Goal: Task Accomplishment & Management: Manage account settings

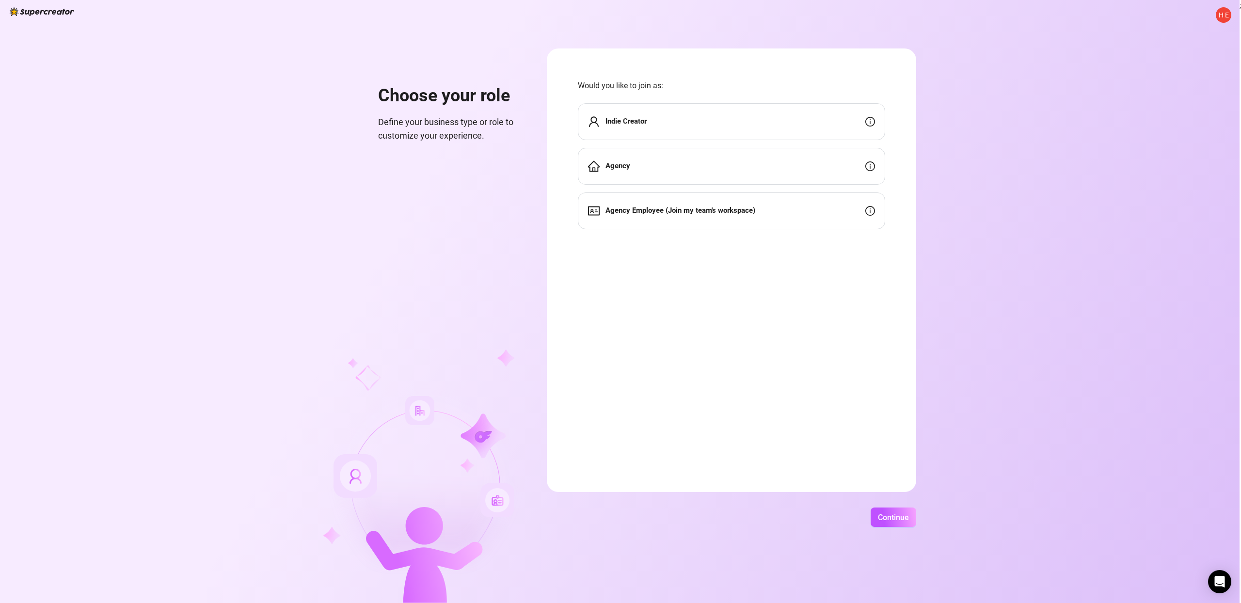
click at [718, 127] on div "Indie Creator" at bounding box center [731, 121] width 307 height 37
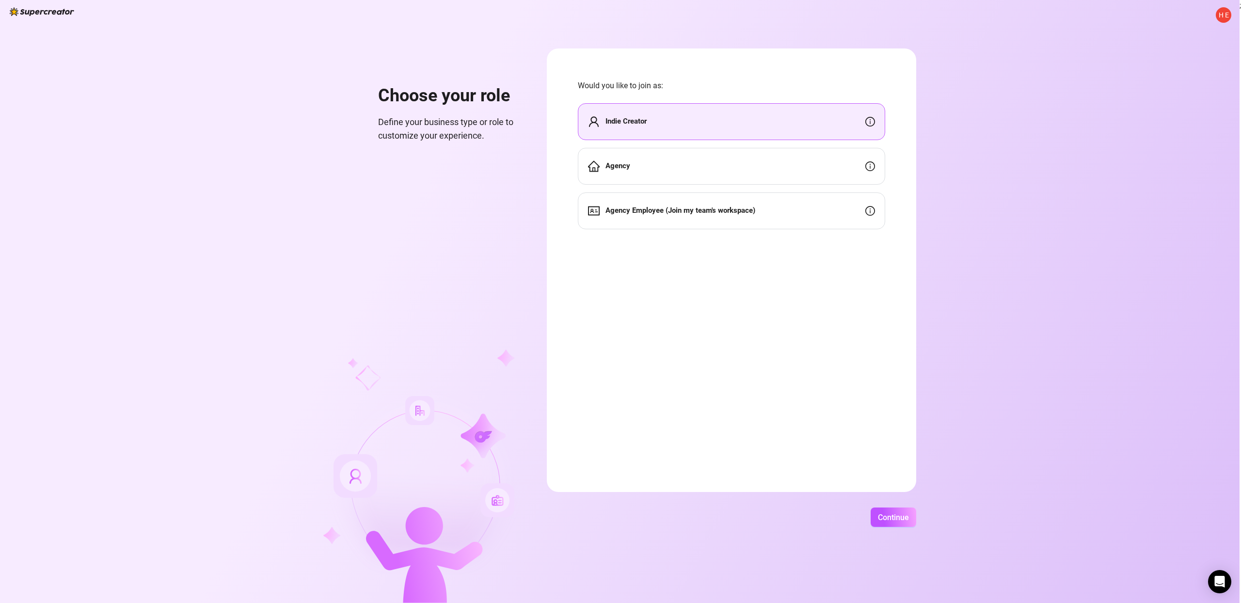
click at [888, 505] on div "H E Choose your role Define your business type or role to customize your experi…" at bounding box center [619, 301] width 1239 height 603
click at [889, 508] on button "Continue" at bounding box center [893, 516] width 46 height 19
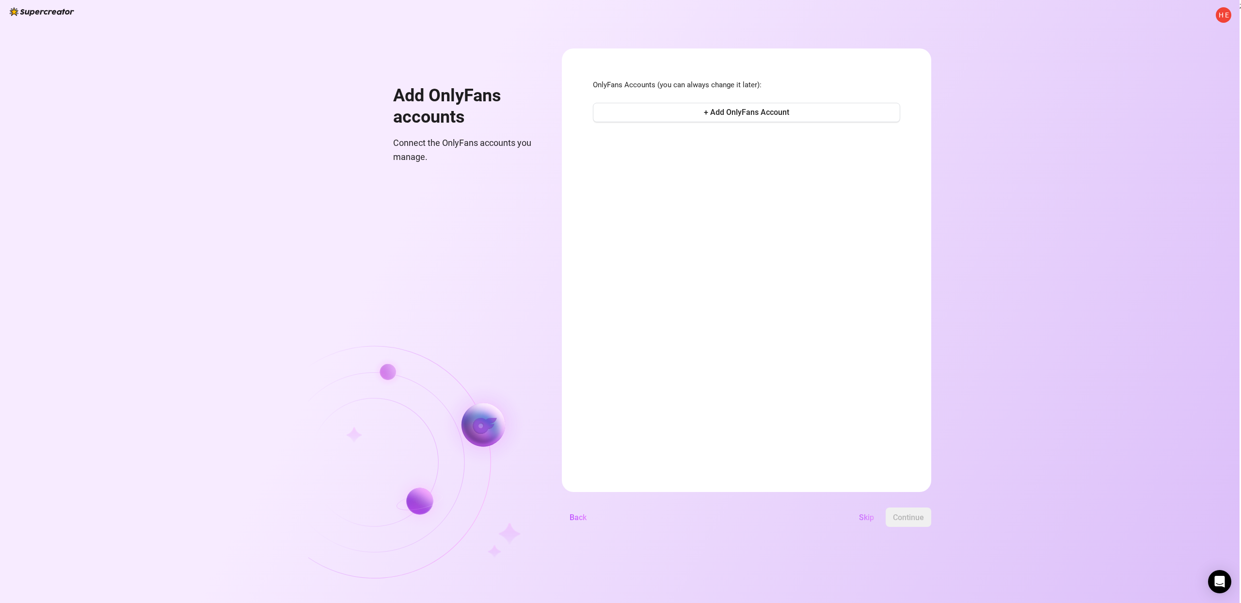
click at [868, 515] on span "Skip" at bounding box center [866, 517] width 15 height 9
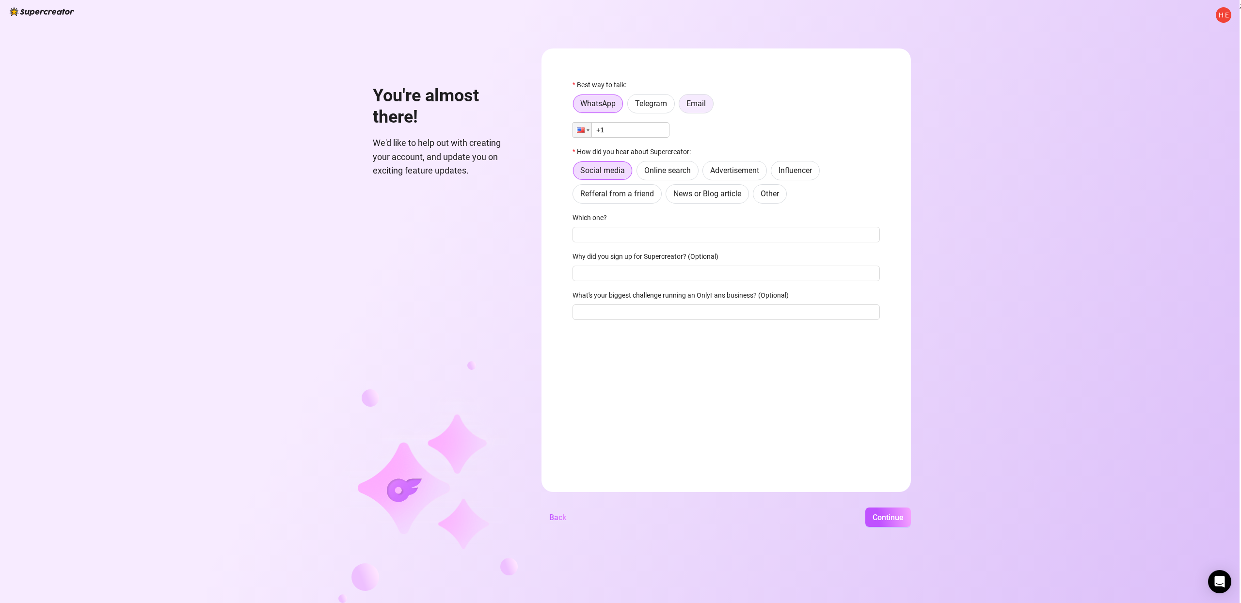
click at [704, 105] on span "Email" at bounding box center [695, 103] width 19 height 9
click at [681, 106] on input "Email" at bounding box center [681, 106] width 0 height 0
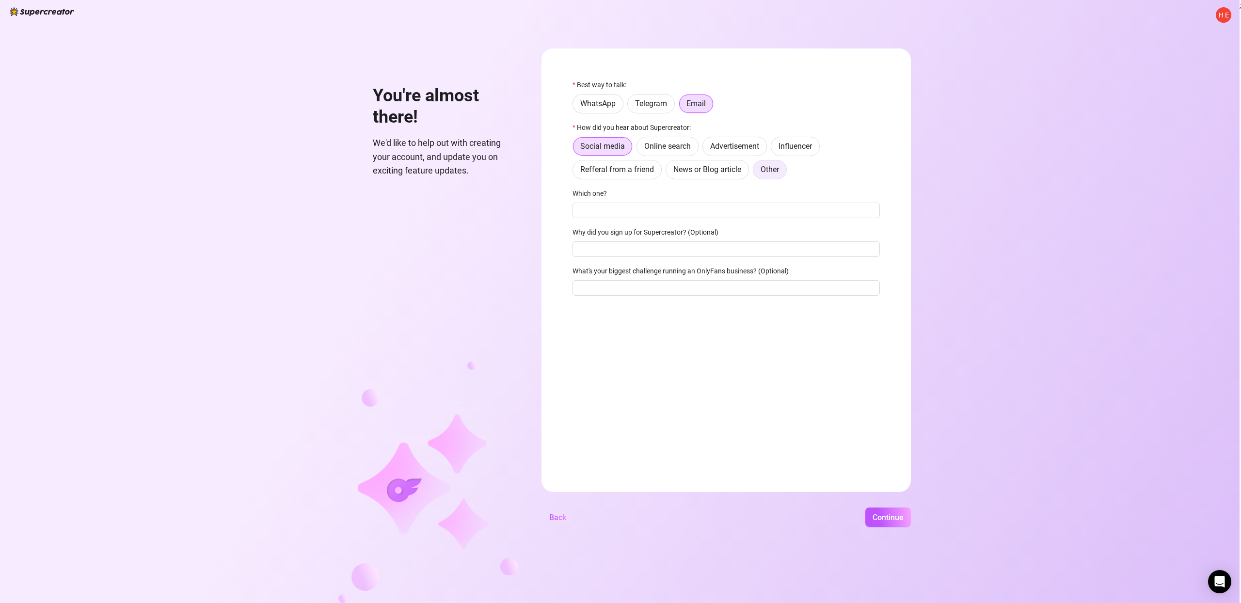
click at [772, 172] on span "Other" at bounding box center [769, 169] width 18 height 9
click at [756, 172] on input "Other" at bounding box center [756, 172] width 0 height 0
click at [885, 514] on span "Continue" at bounding box center [887, 517] width 31 height 9
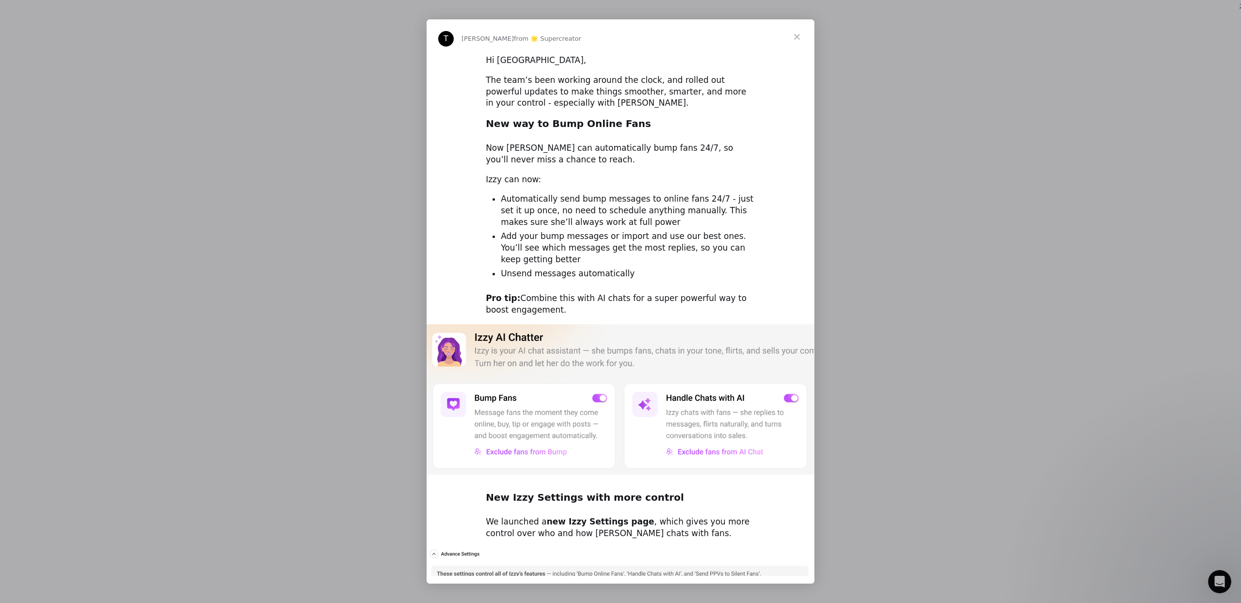
click at [797, 33] on span "Close" at bounding box center [796, 36] width 35 height 35
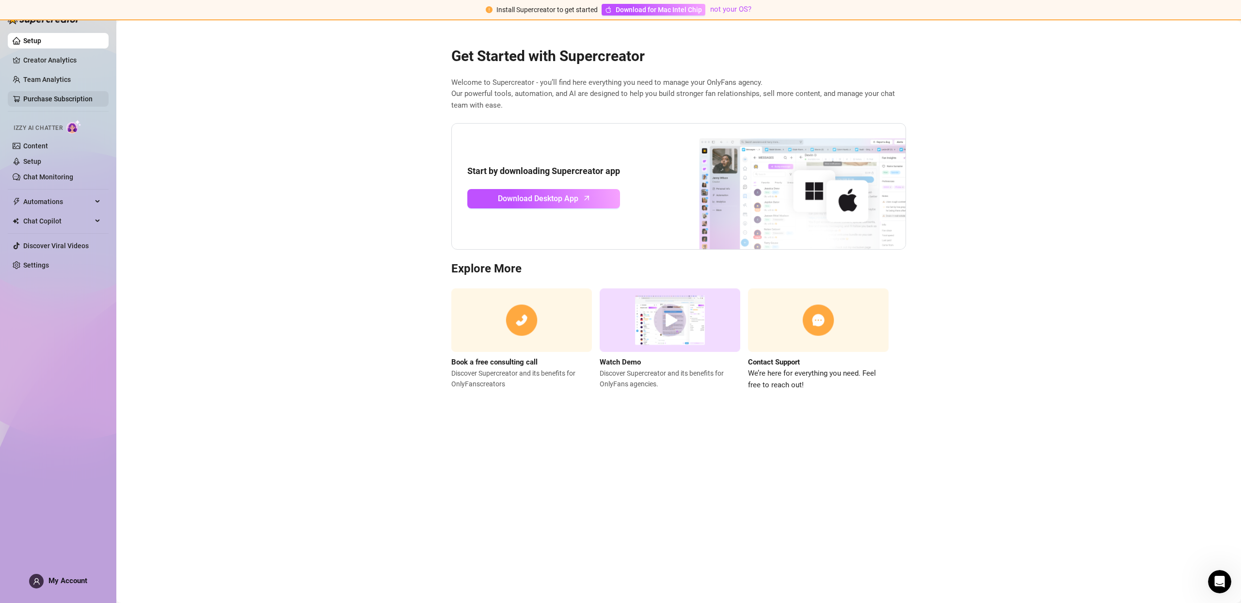
click at [71, 101] on link "Purchase Subscription" at bounding box center [57, 99] width 69 height 8
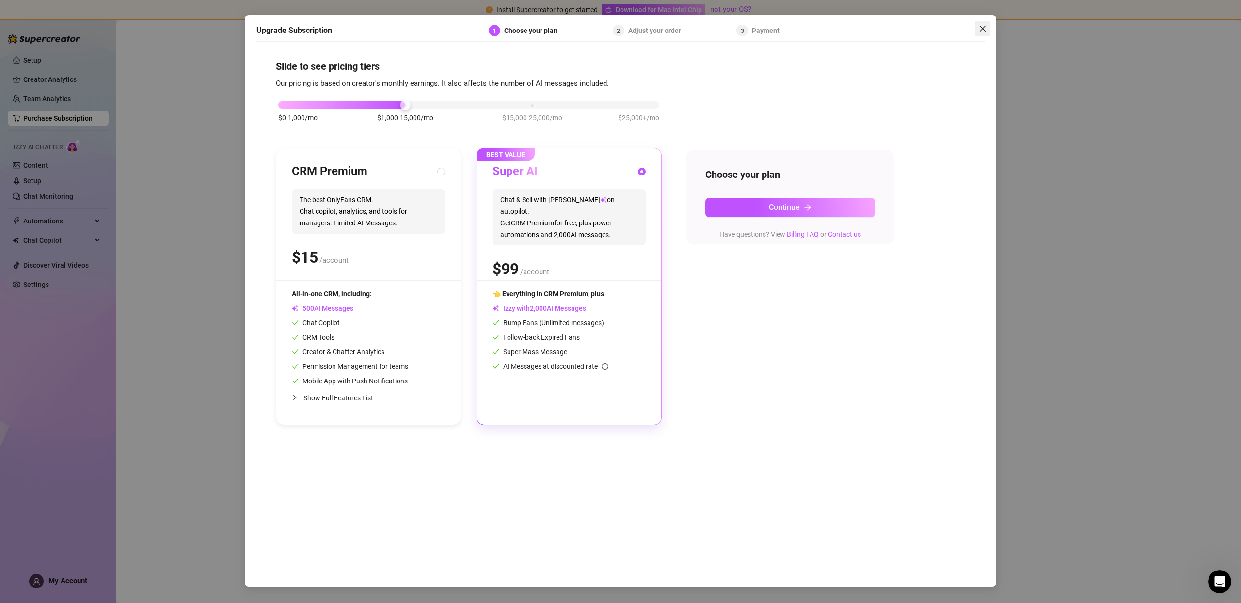
click at [981, 27] on icon "close" at bounding box center [982, 29] width 8 height 8
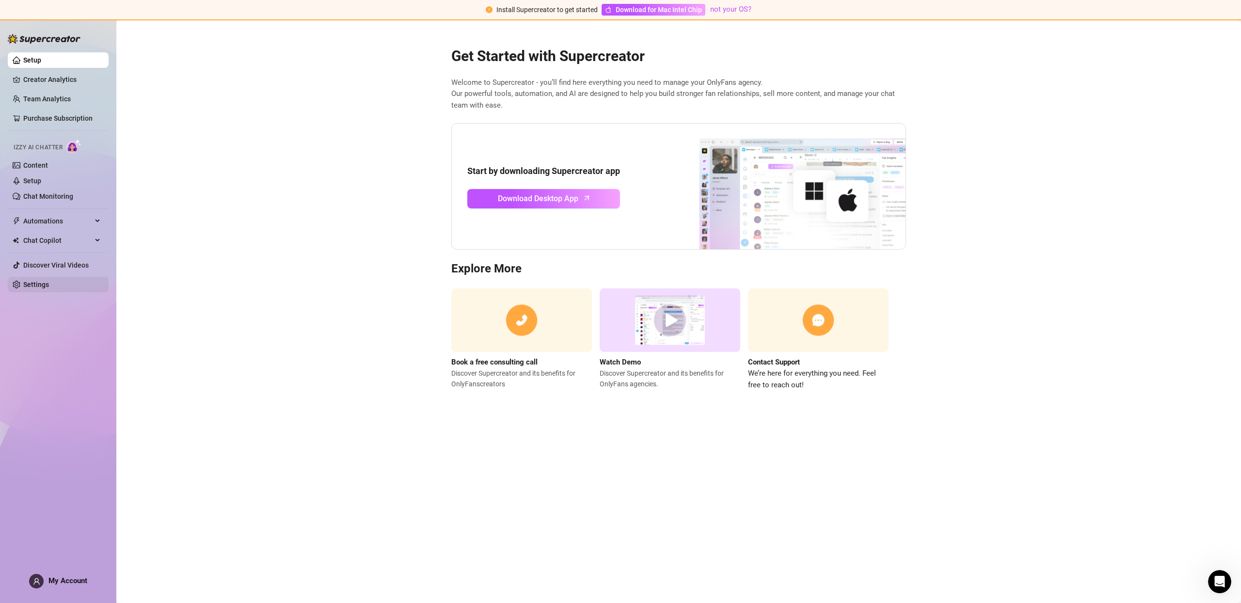
click at [44, 281] on link "Settings" at bounding box center [36, 285] width 26 height 8
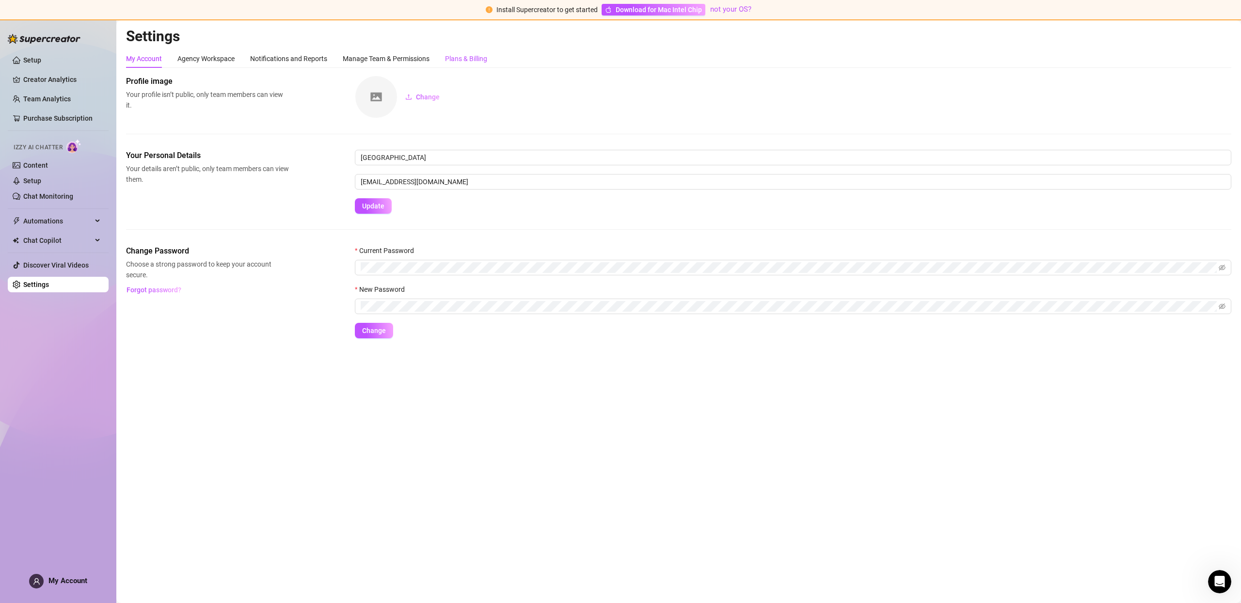
click at [472, 60] on div "Plans & Billing" at bounding box center [466, 58] width 42 height 11
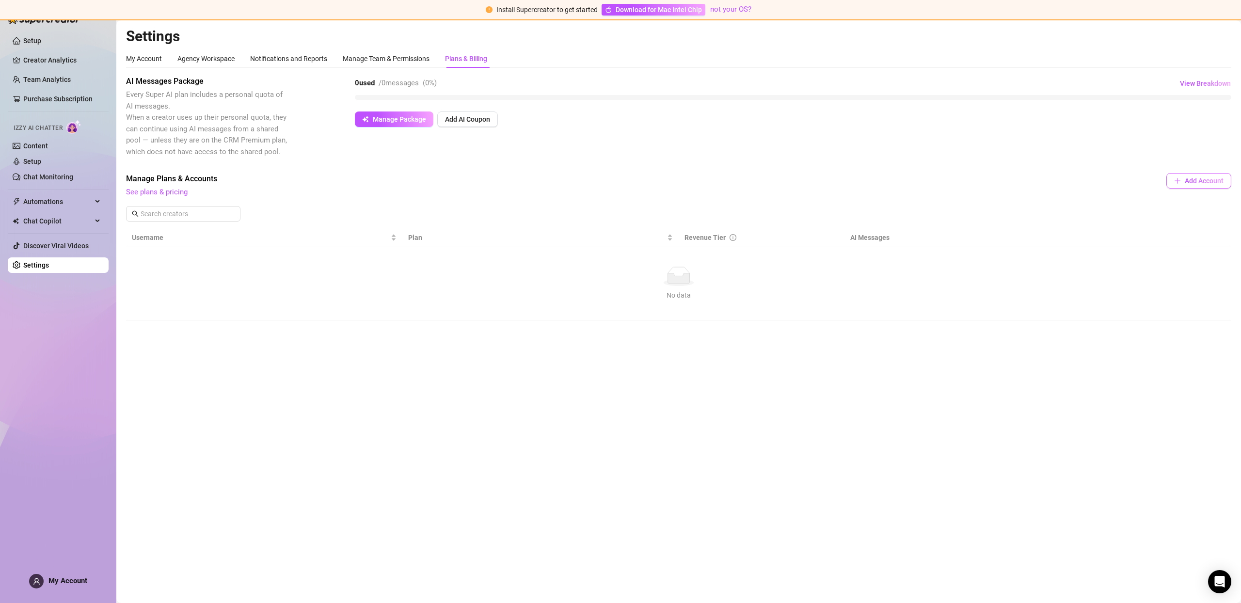
click at [1187, 182] on span "Add Account" at bounding box center [1203, 181] width 39 height 8
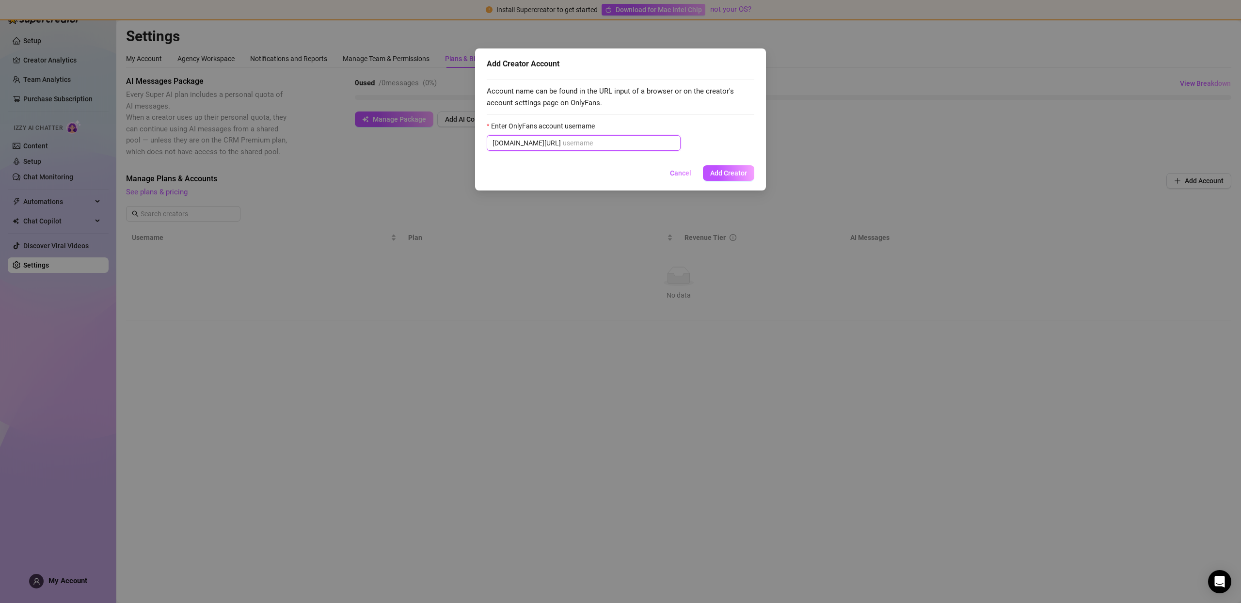
paste input "u21892667nice"
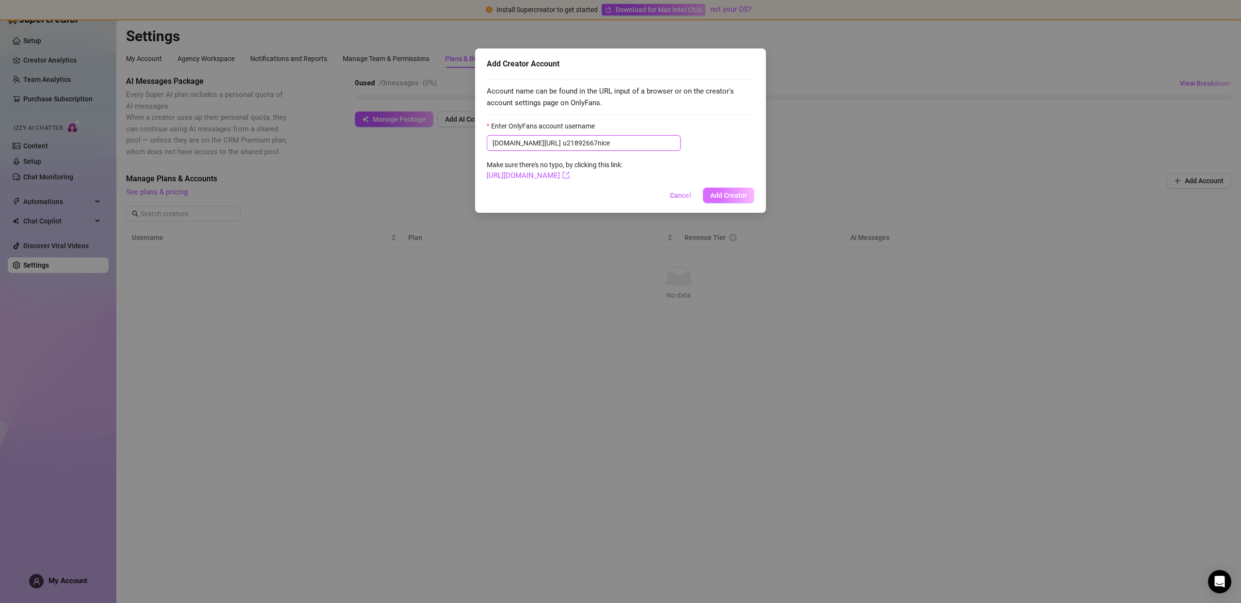
type input "u21892667nice"
click at [728, 190] on button "Add Creator" at bounding box center [728, 196] width 51 height 16
click at [688, 194] on span "Cancel" at bounding box center [680, 195] width 21 height 8
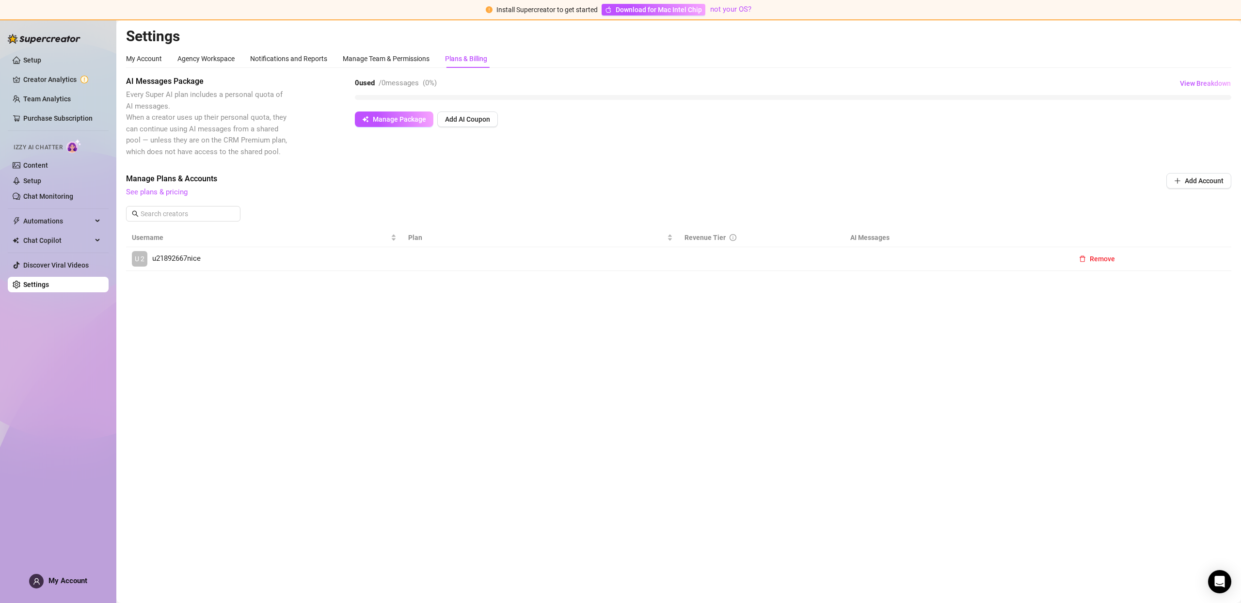
click at [1199, 180] on span "Add Account" at bounding box center [1203, 181] width 39 height 8
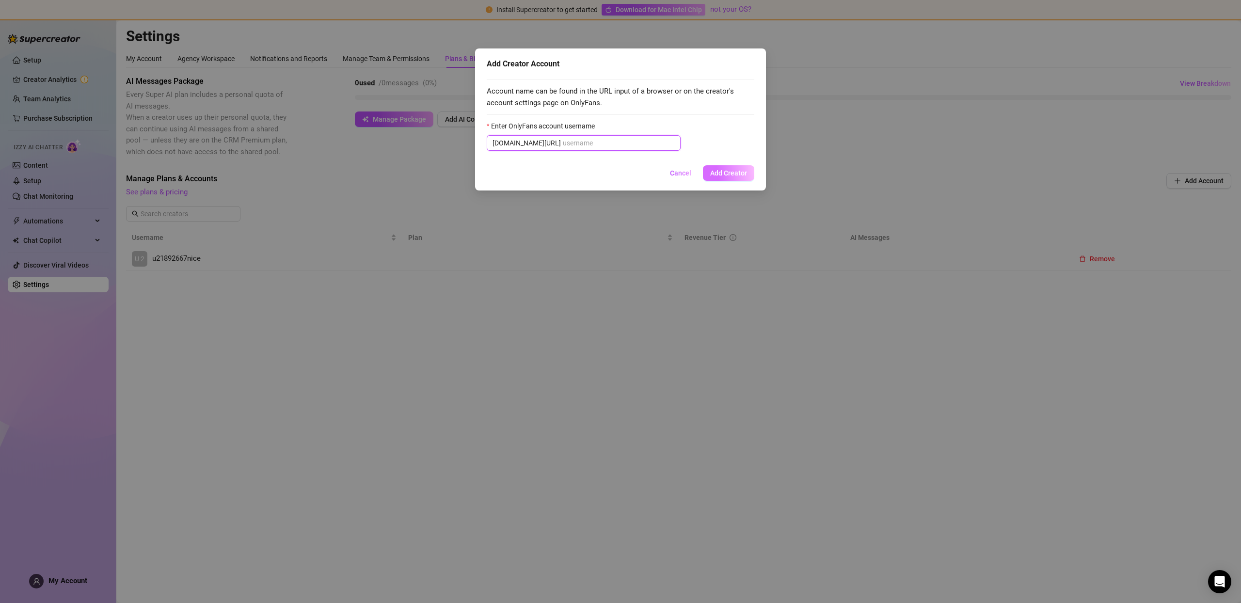
paste input "u21892667nice"
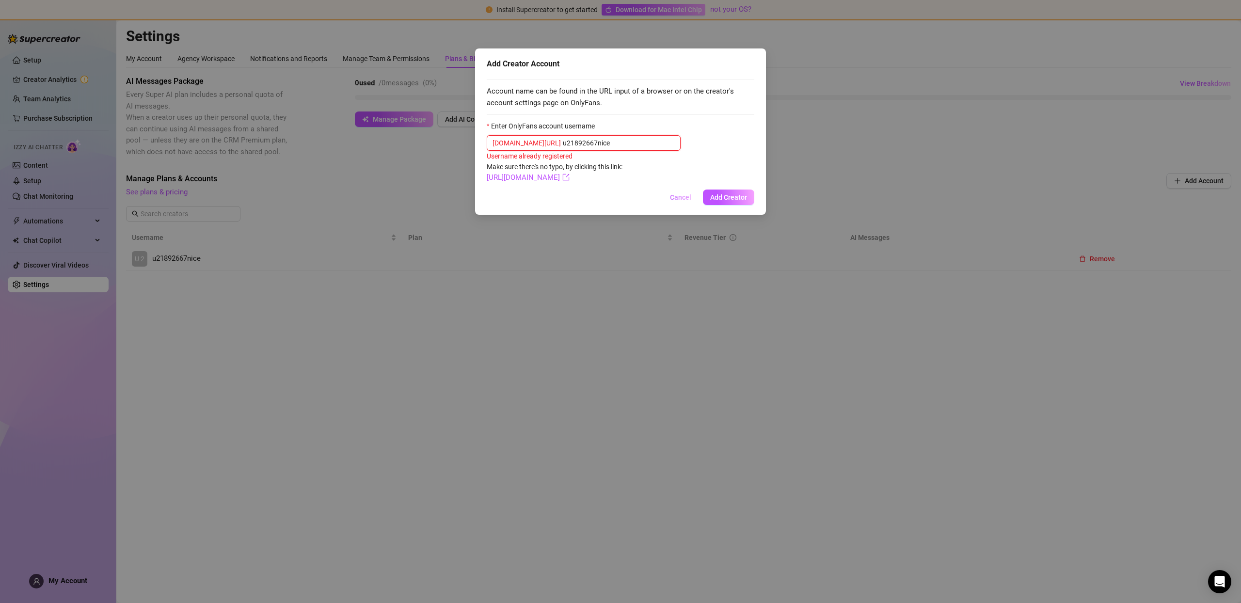
type input "u21892667nice"
click at [686, 197] on span "Cancel" at bounding box center [680, 197] width 21 height 8
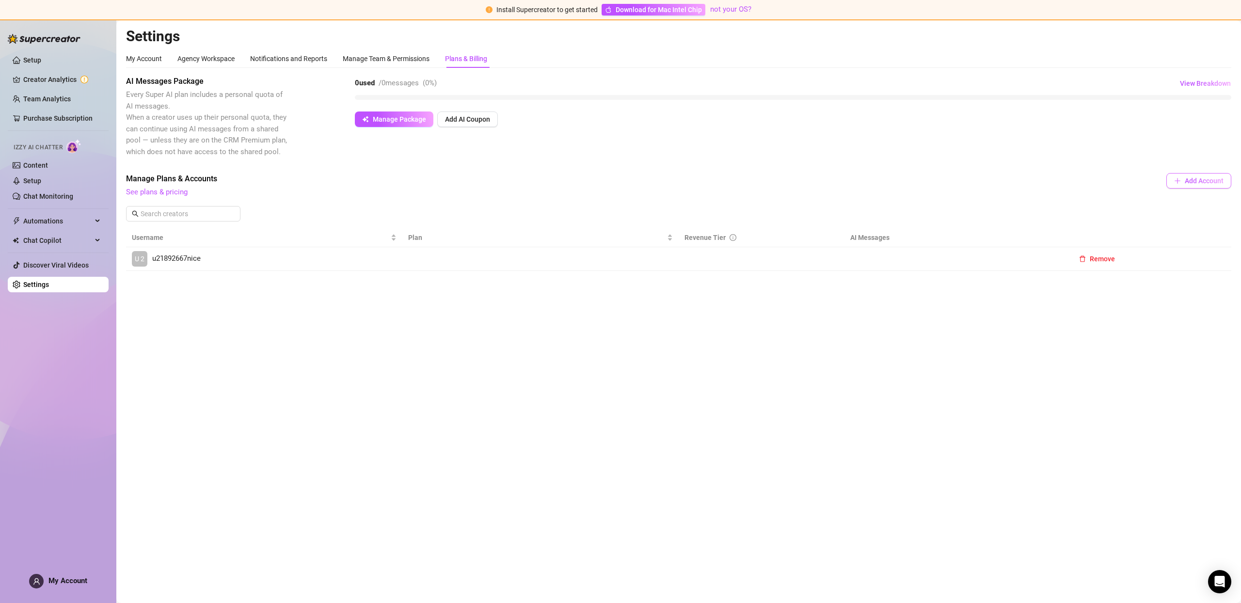
click at [1197, 181] on span "Add Account" at bounding box center [1203, 181] width 39 height 8
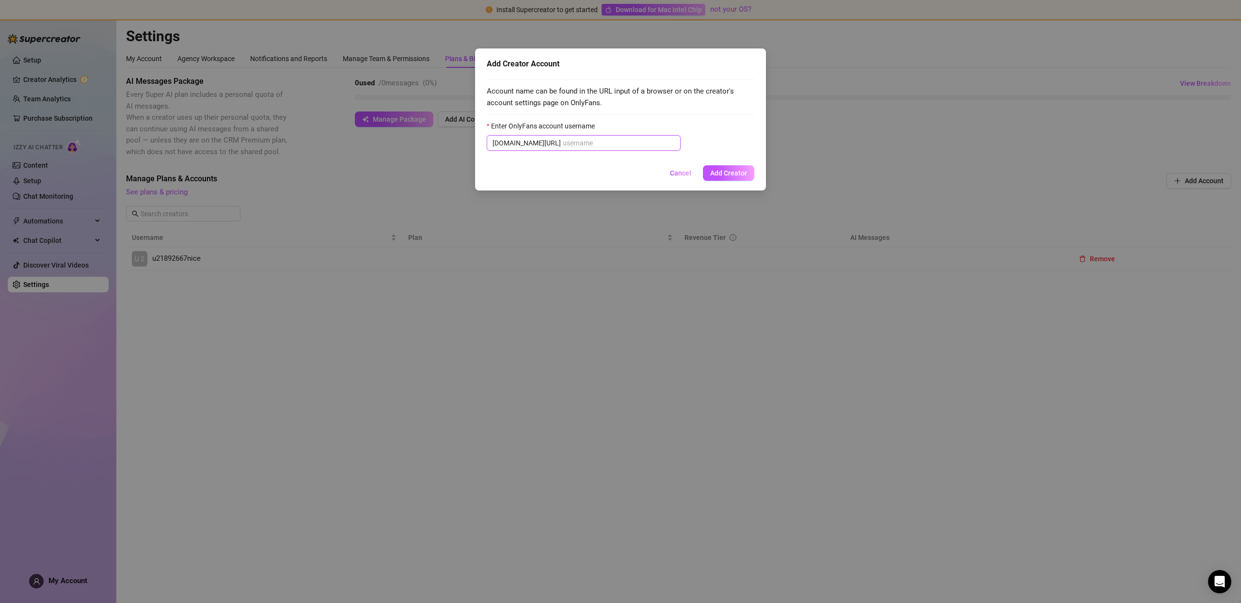
paste input "savsvania"
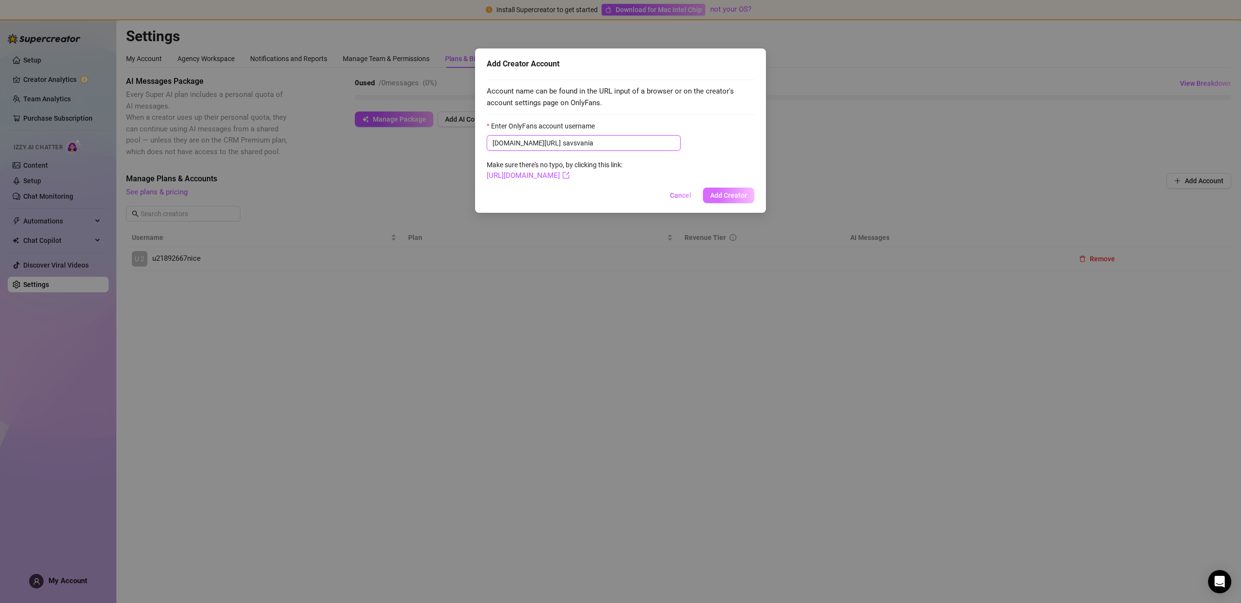
type input "savsvania"
click at [723, 197] on span "Add Creator" at bounding box center [728, 195] width 37 height 8
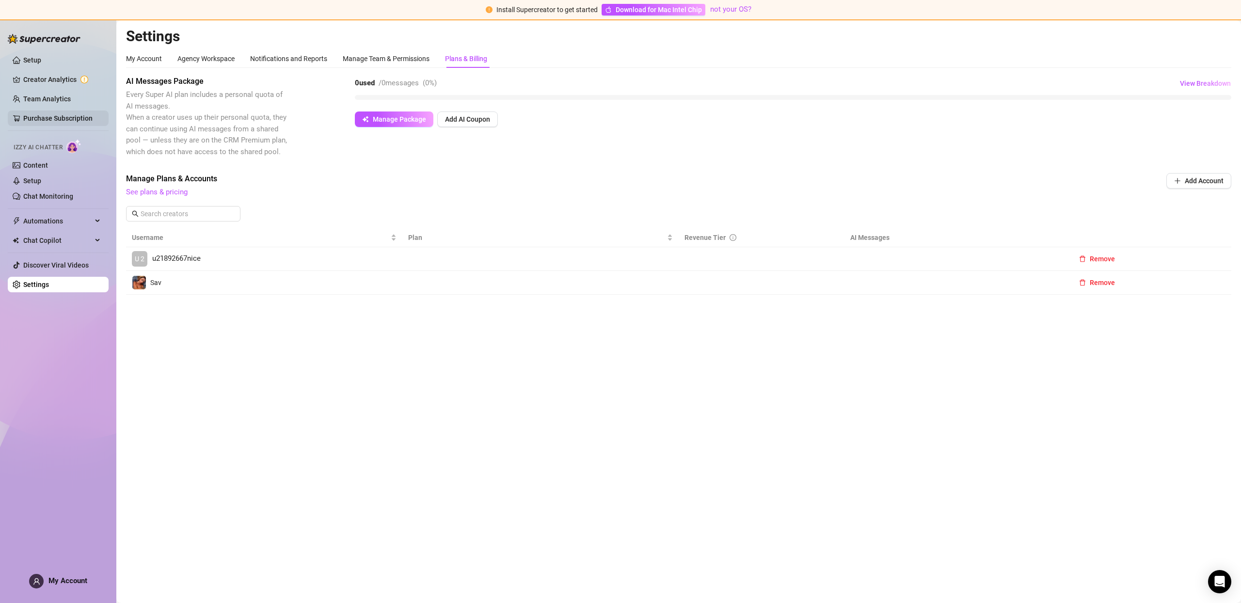
click at [56, 120] on link "Purchase Subscription" at bounding box center [57, 118] width 69 height 8
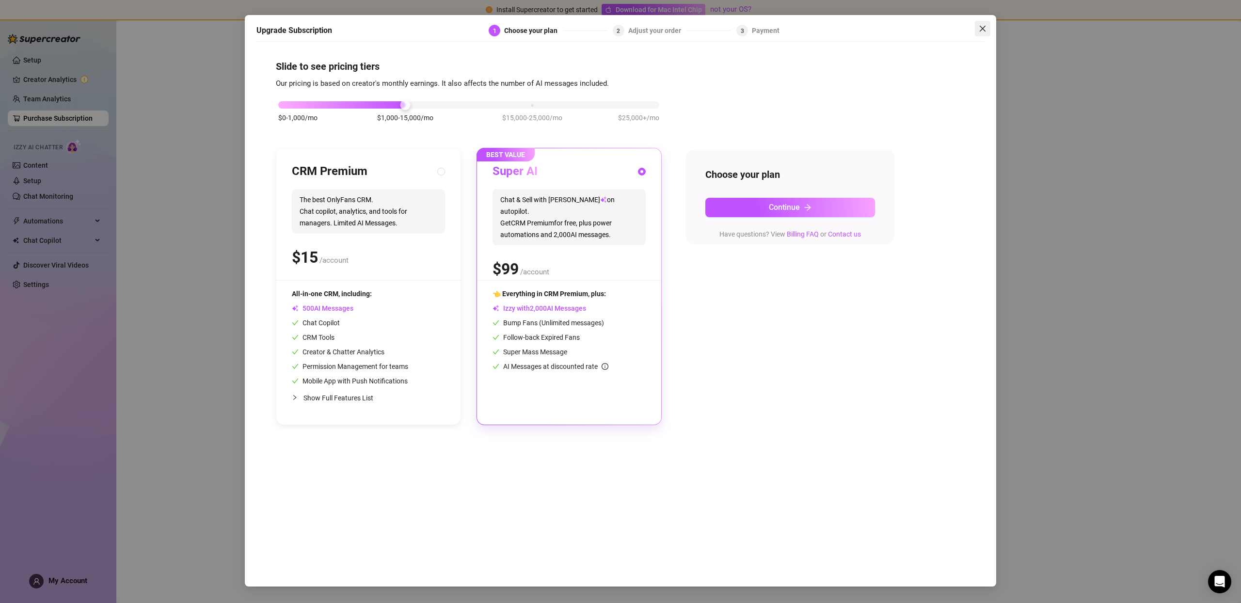
click at [988, 28] on span "Close" at bounding box center [983, 29] width 16 height 8
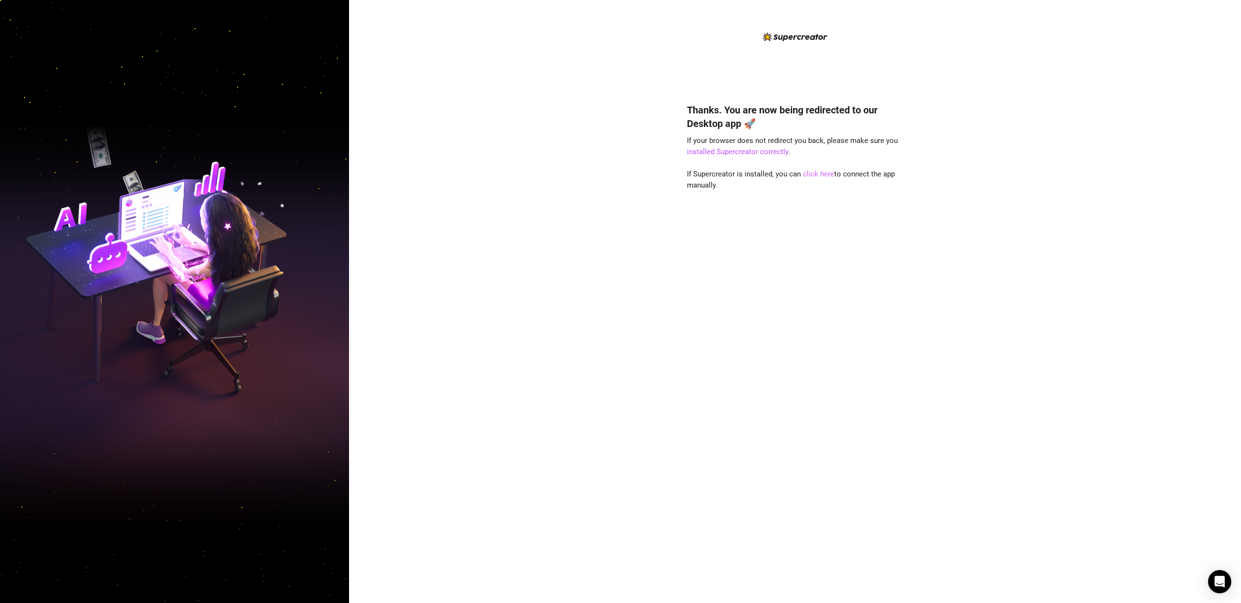
click at [816, 173] on link "click here" at bounding box center [819, 174] width 32 height 9
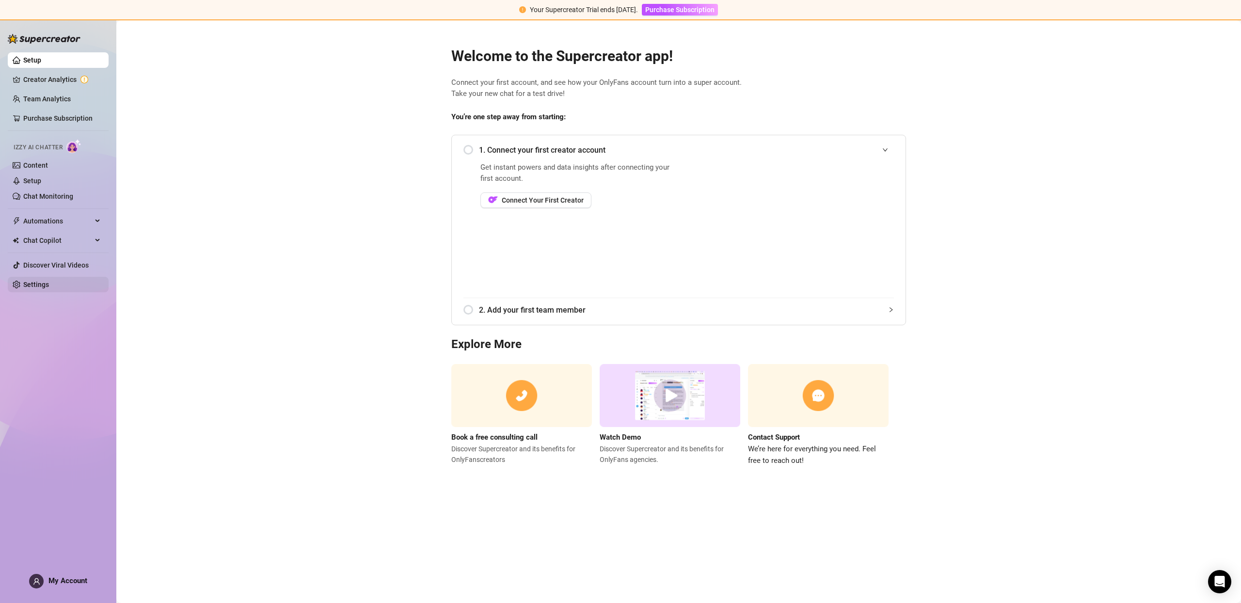
click at [47, 286] on link "Settings" at bounding box center [36, 285] width 26 height 8
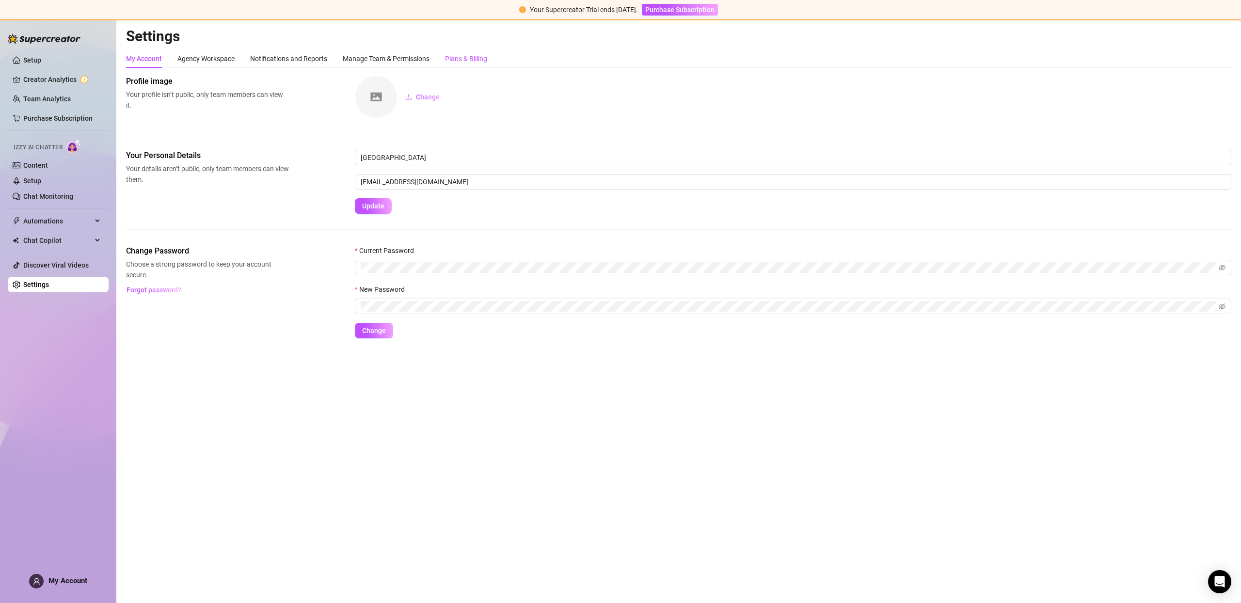
click at [461, 56] on div "Plans & Billing" at bounding box center [466, 58] width 42 height 11
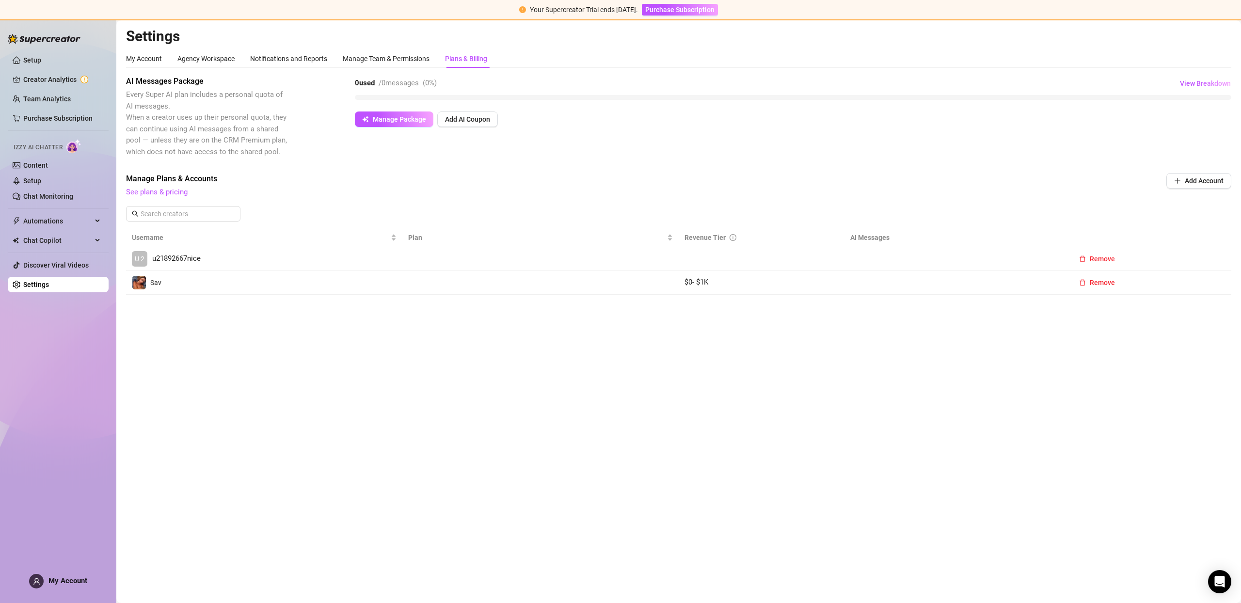
click at [72, 576] on span "My Account" at bounding box center [67, 580] width 39 height 9
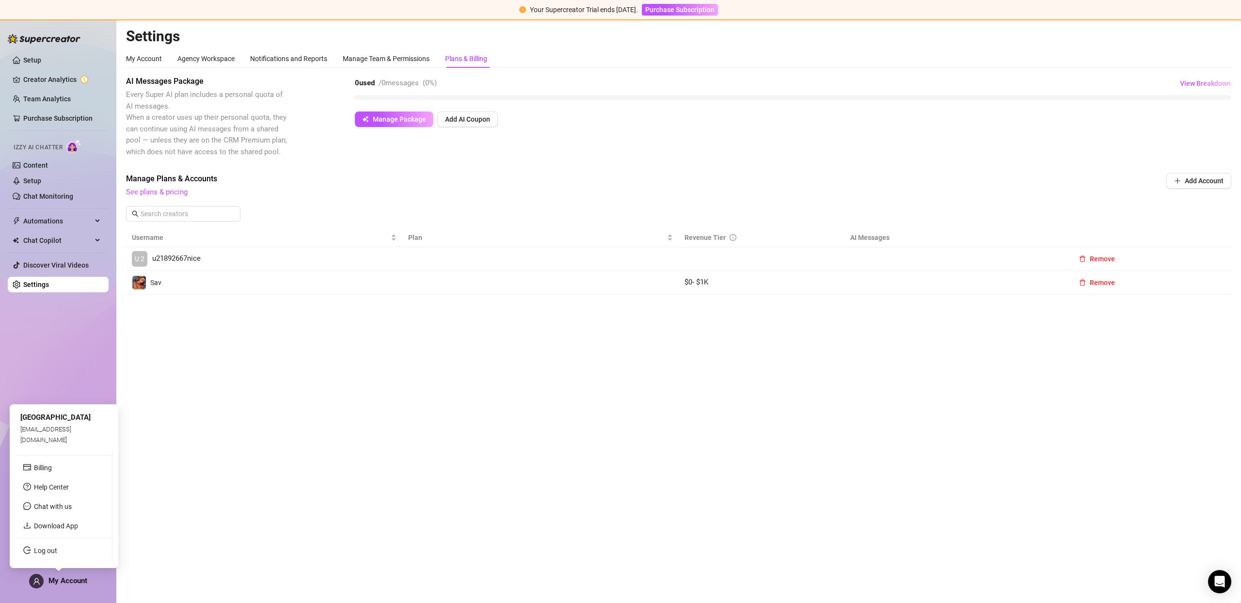
click at [72, 580] on span "My Account" at bounding box center [67, 580] width 39 height 9
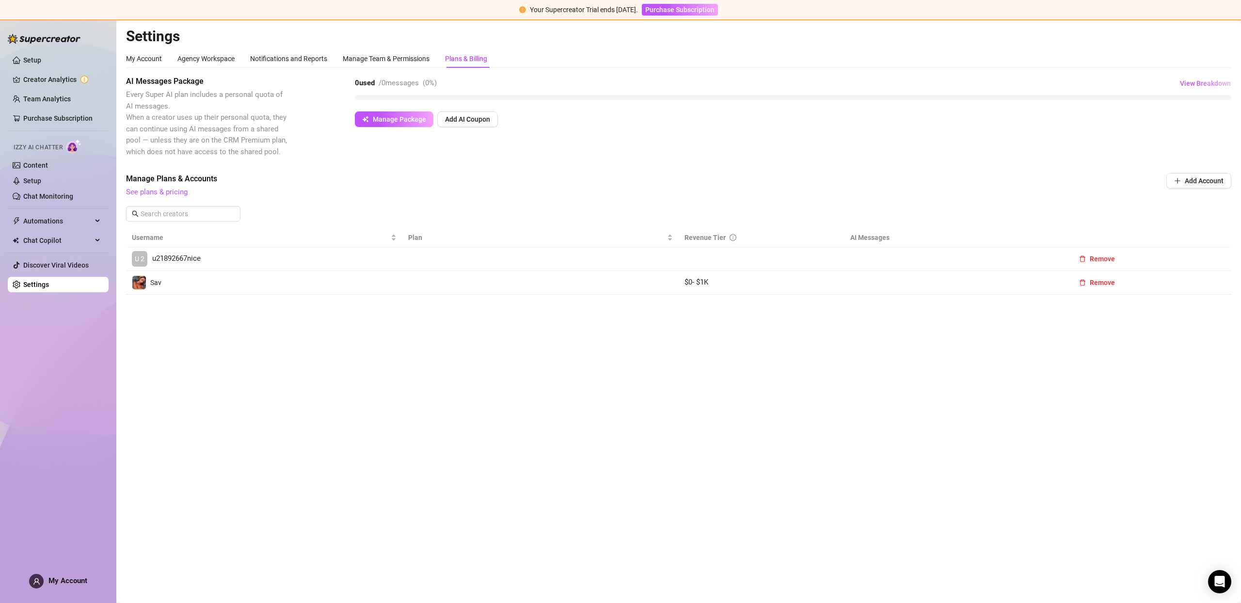
click at [398, 416] on main "Settings My Account Agency Workspace Notifications and Reports Manage Team & Pe…" at bounding box center [678, 311] width 1124 height 583
click at [1089, 257] on span "Remove" at bounding box center [1101, 259] width 25 height 8
click at [1160, 237] on span "OK" at bounding box center [1161, 234] width 9 height 8
click at [1184, 185] on button "Add Account" at bounding box center [1198, 181] width 65 height 16
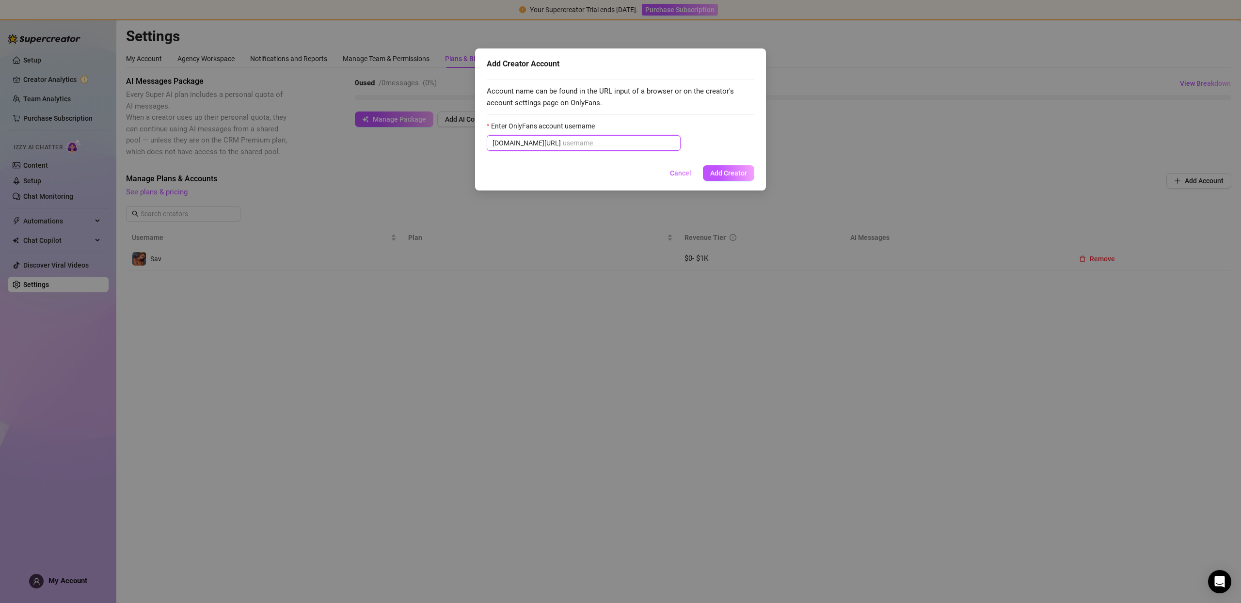
paste input "u21892667nice"
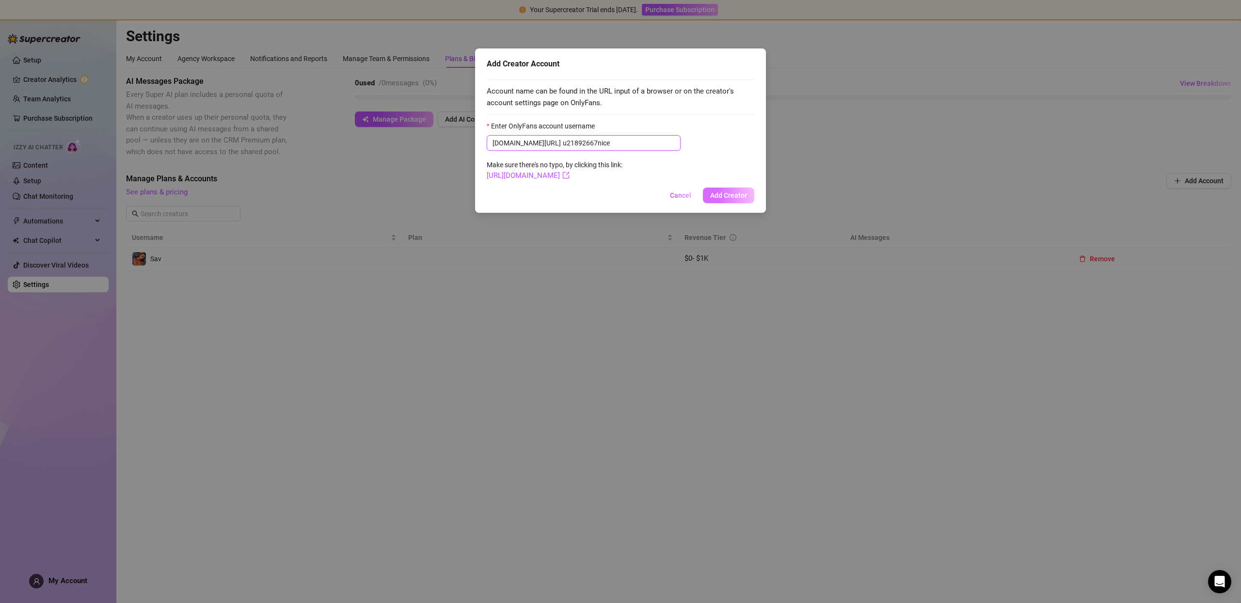
type input "u21892667nice"
click at [736, 191] on span "Add Creator" at bounding box center [728, 195] width 37 height 8
click at [691, 198] on span "Cancel" at bounding box center [680, 195] width 21 height 8
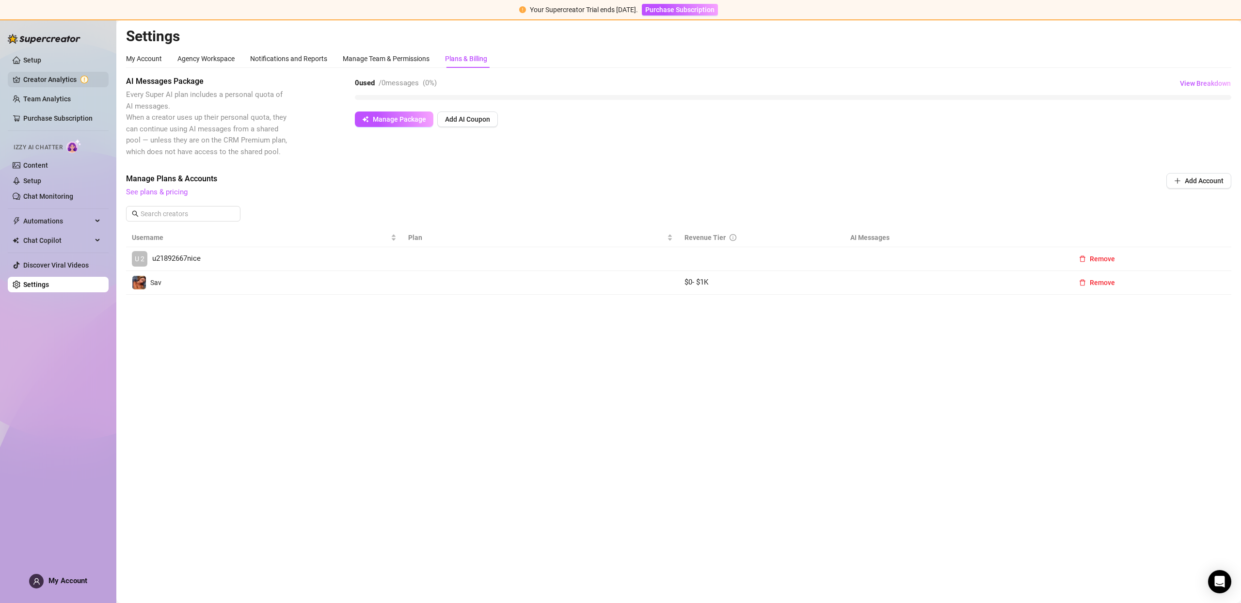
click at [52, 86] on link "Creator Analytics" at bounding box center [62, 80] width 78 height 16
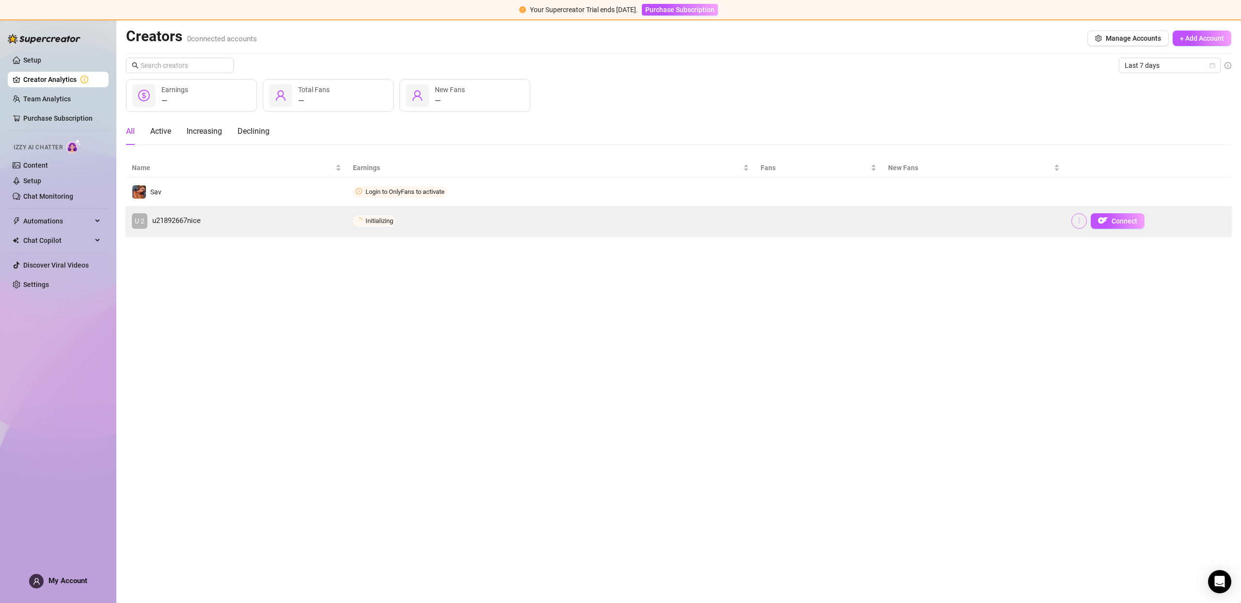
click at [1077, 226] on button "button" at bounding box center [1079, 221] width 16 height 16
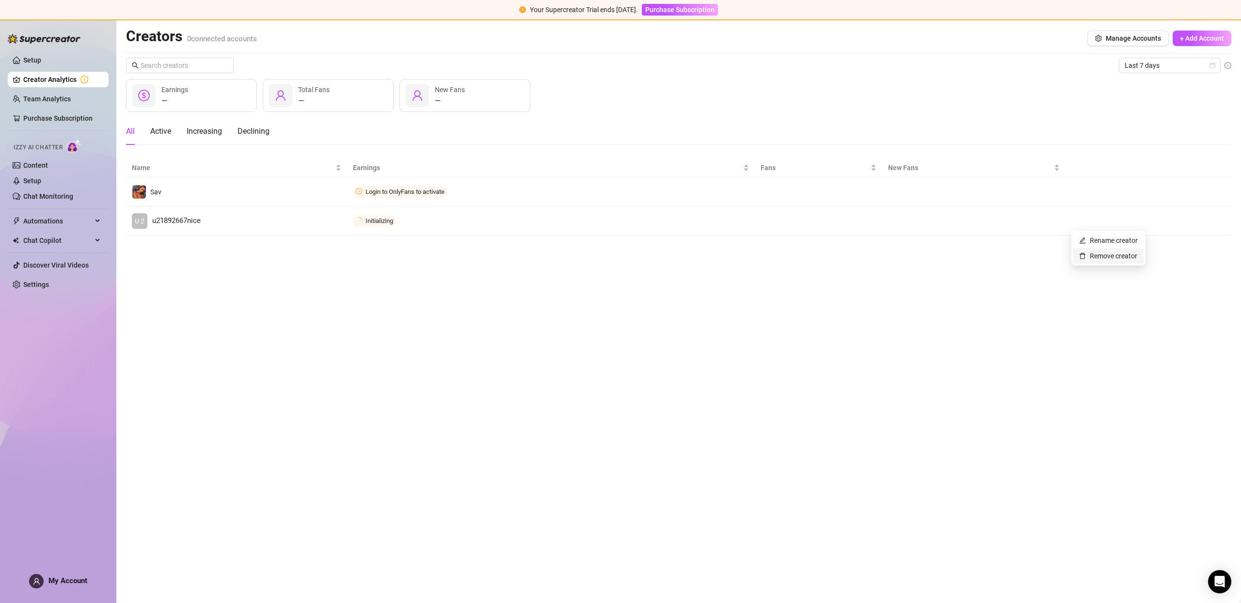
click at [1094, 257] on link "Remove creator" at bounding box center [1108, 256] width 58 height 8
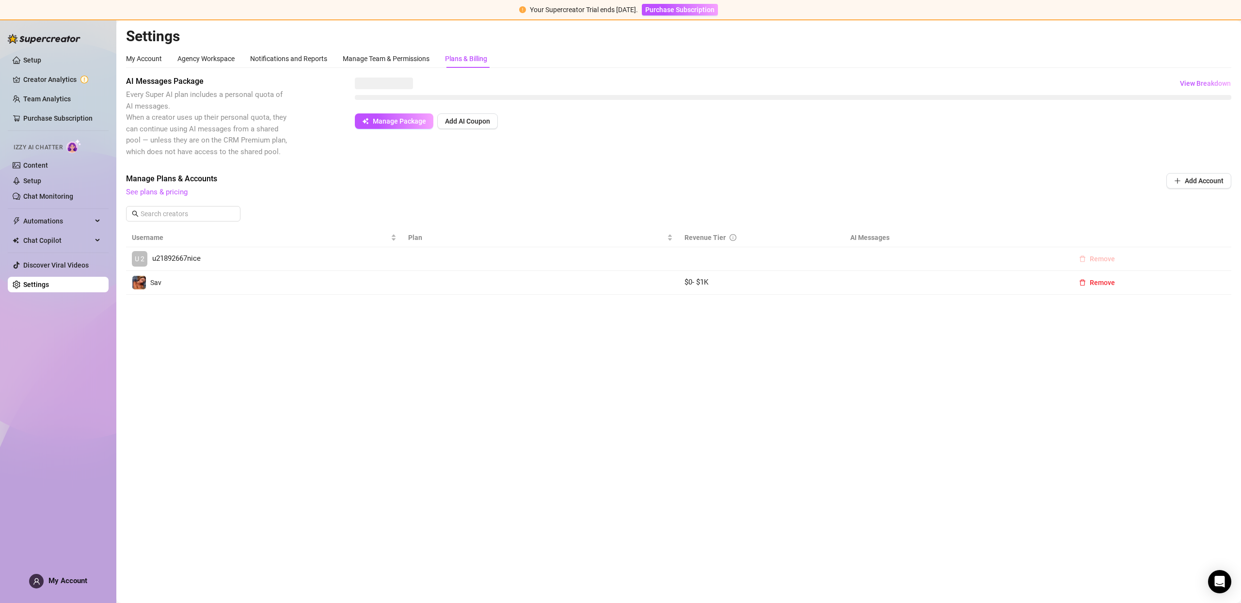
click at [1095, 254] on button "Remove" at bounding box center [1096, 259] width 51 height 16
click at [1162, 237] on span "OK" at bounding box center [1161, 234] width 9 height 8
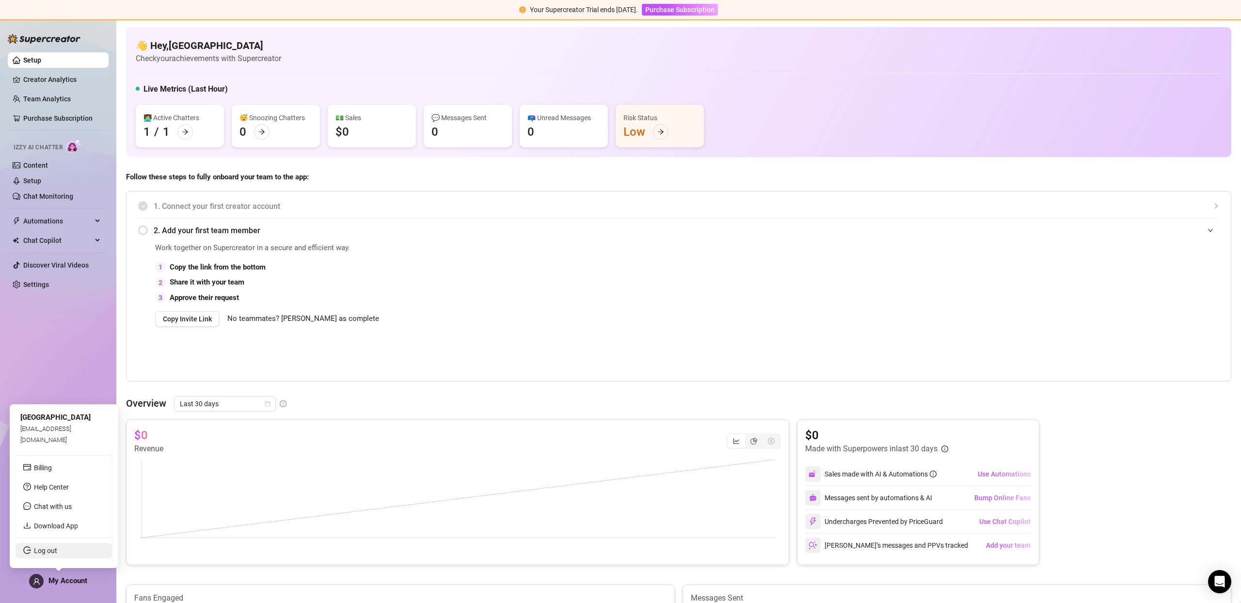
click at [57, 554] on link "Log out" at bounding box center [45, 551] width 23 height 8
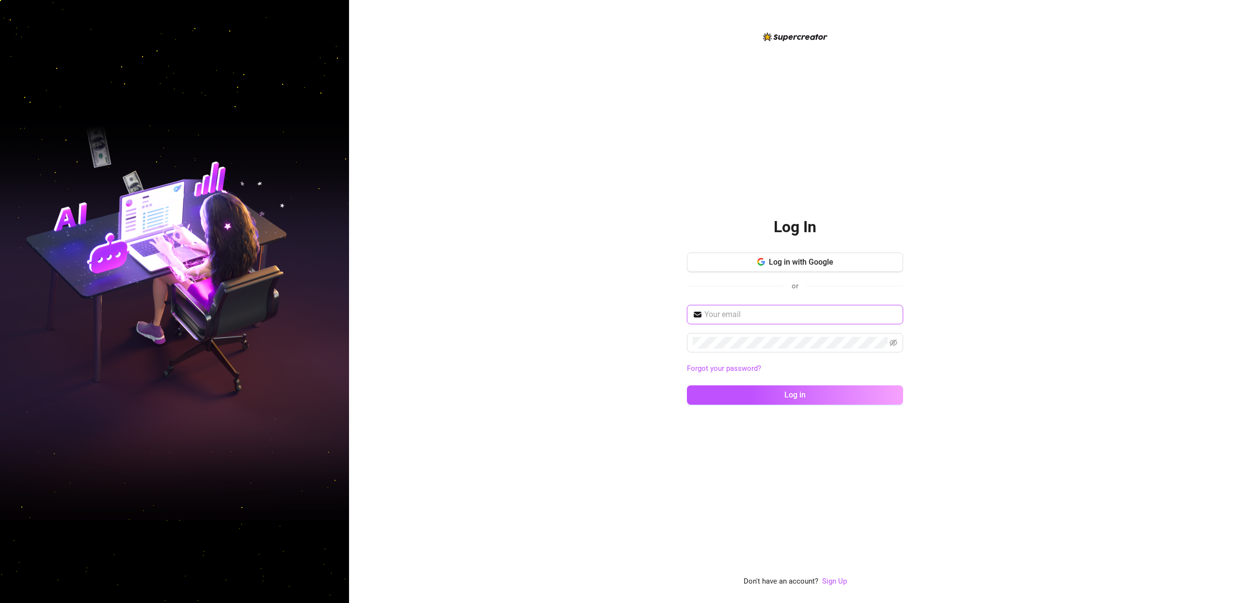
type input "[PERSON_NAME][EMAIL_ADDRESS][DOMAIN_NAME]"
click at [834, 575] on div "Log In Log in with Google or [EMAIL_ADDRESS][DOMAIN_NAME] Forgot your password?…" at bounding box center [795, 309] width 216 height 556
click at [836, 579] on link "Sign Up" at bounding box center [834, 581] width 25 height 9
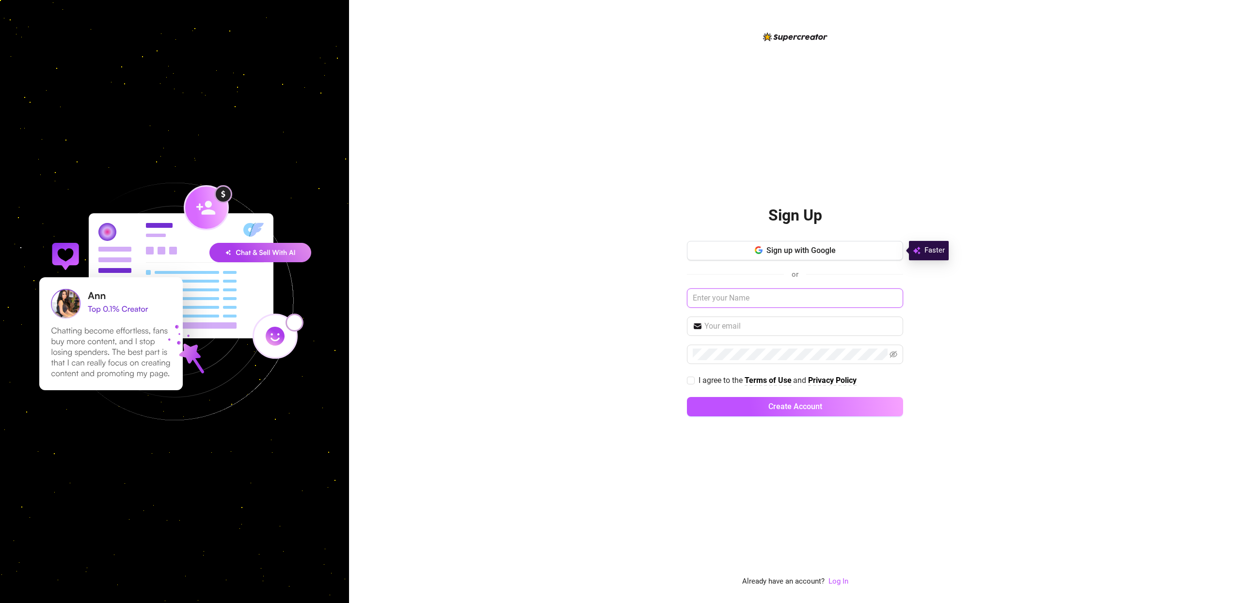
click at [798, 302] on input "text" at bounding box center [795, 297] width 216 height 19
type input "[GEOGRAPHIC_DATA]"
paste input "[GEOGRAPHIC_DATA]"
type input "[EMAIL_ADDRESS][DOMAIN_NAME]"
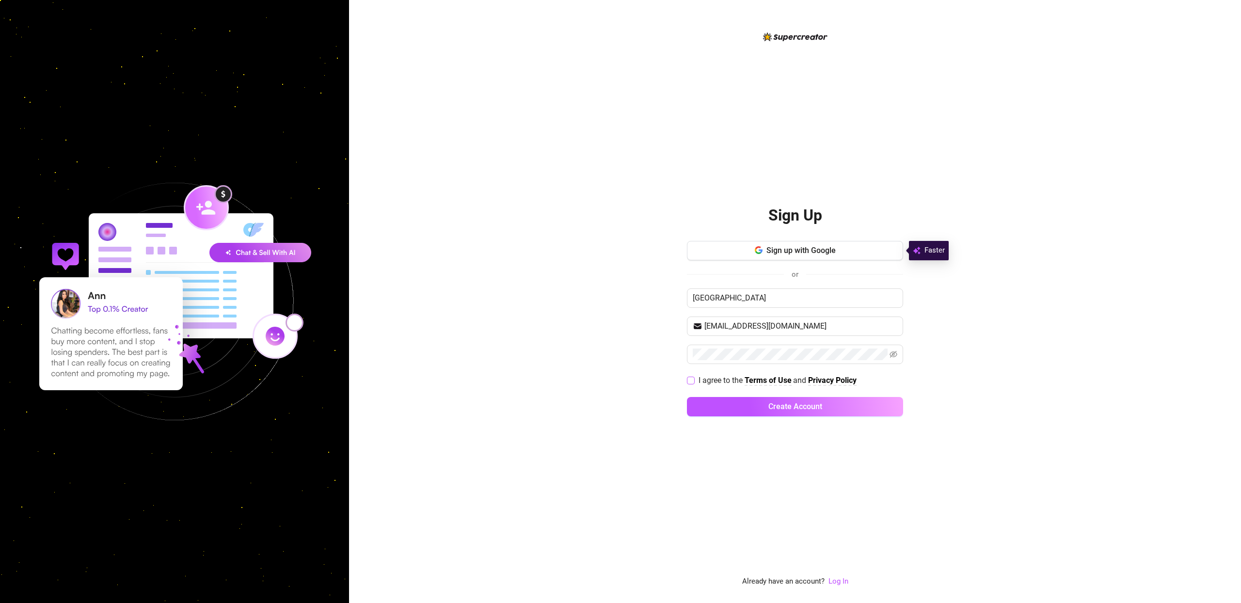
click at [687, 379] on input "I agree to the Terms of Use and Privacy Policy" at bounding box center [690, 380] width 7 height 7
checkbox input "true"
click at [866, 405] on button "Create Account" at bounding box center [795, 406] width 216 height 19
